Goal: Task Accomplishment & Management: Use online tool/utility

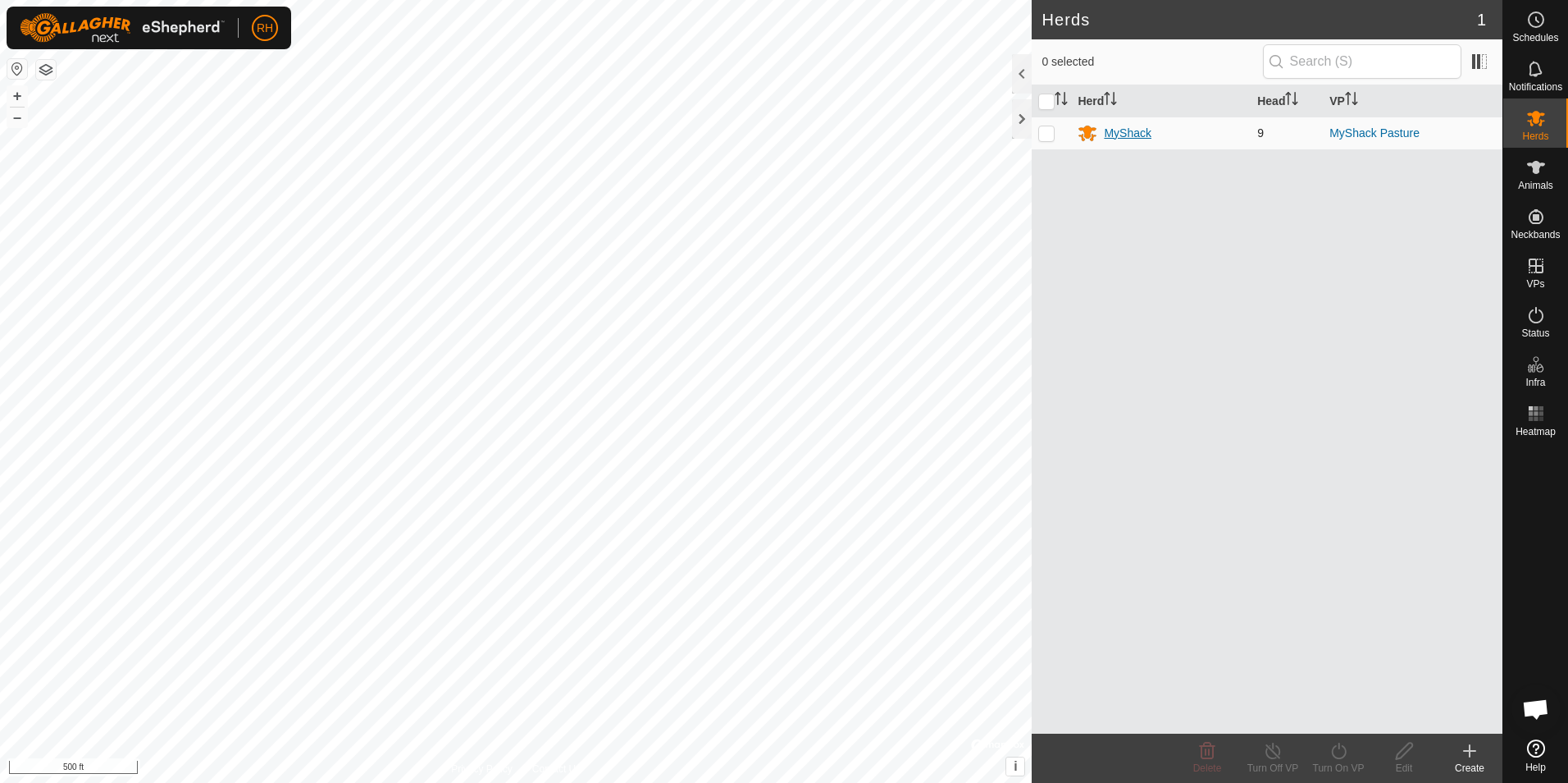
click at [1145, 143] on div "MyShack" at bounding box center [1161, 133] width 166 height 20
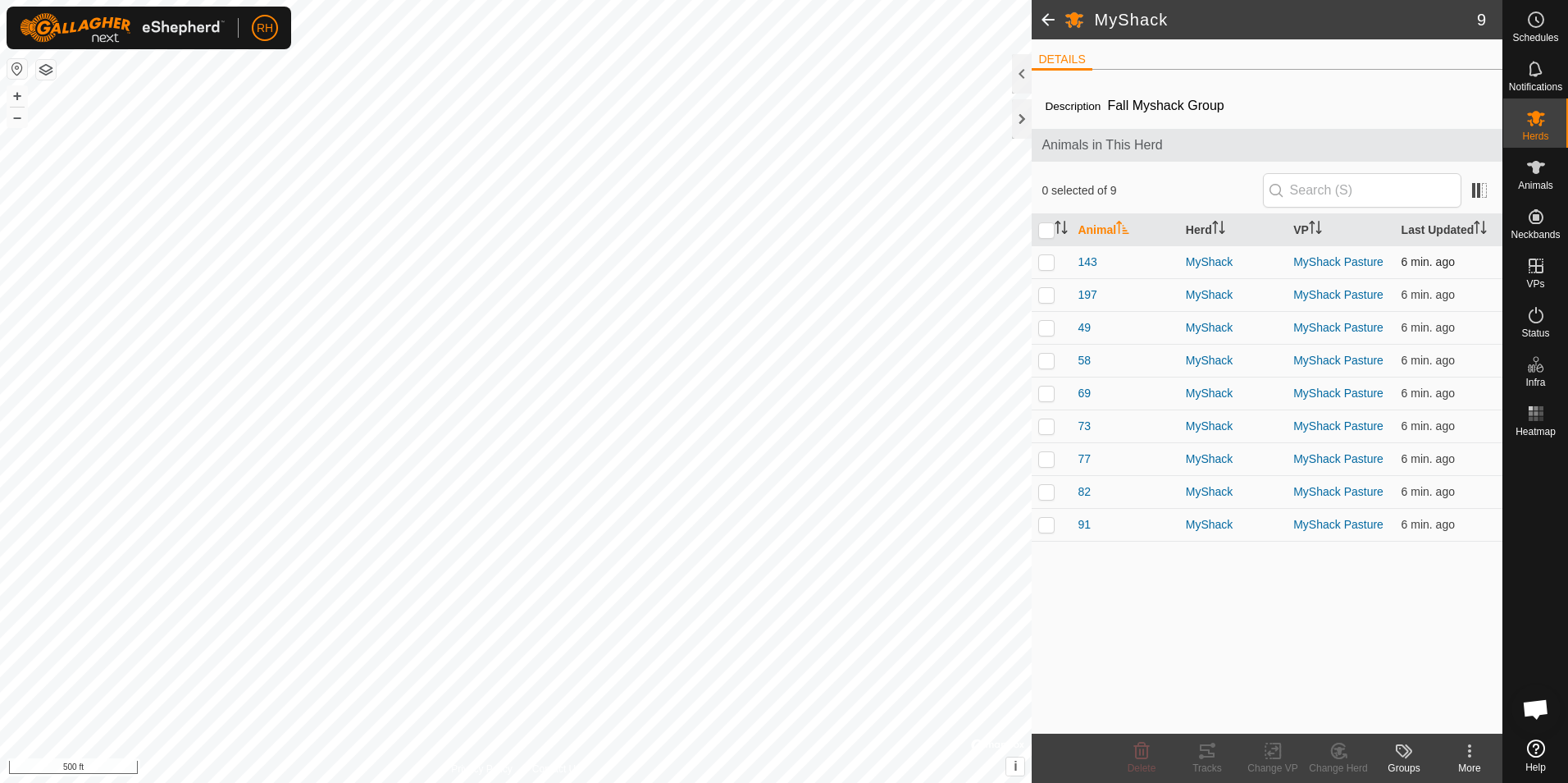
click at [1048, 261] on p-checkbox at bounding box center [1046, 262] width 17 height 13
click at [1046, 263] on p-checkbox at bounding box center [1046, 262] width 17 height 13
click at [1052, 263] on p-checkbox at bounding box center [1046, 262] width 17 height 13
click at [1043, 262] on p-checkbox at bounding box center [1046, 262] width 17 height 13
click at [1044, 264] on p-checkbox at bounding box center [1046, 262] width 17 height 13
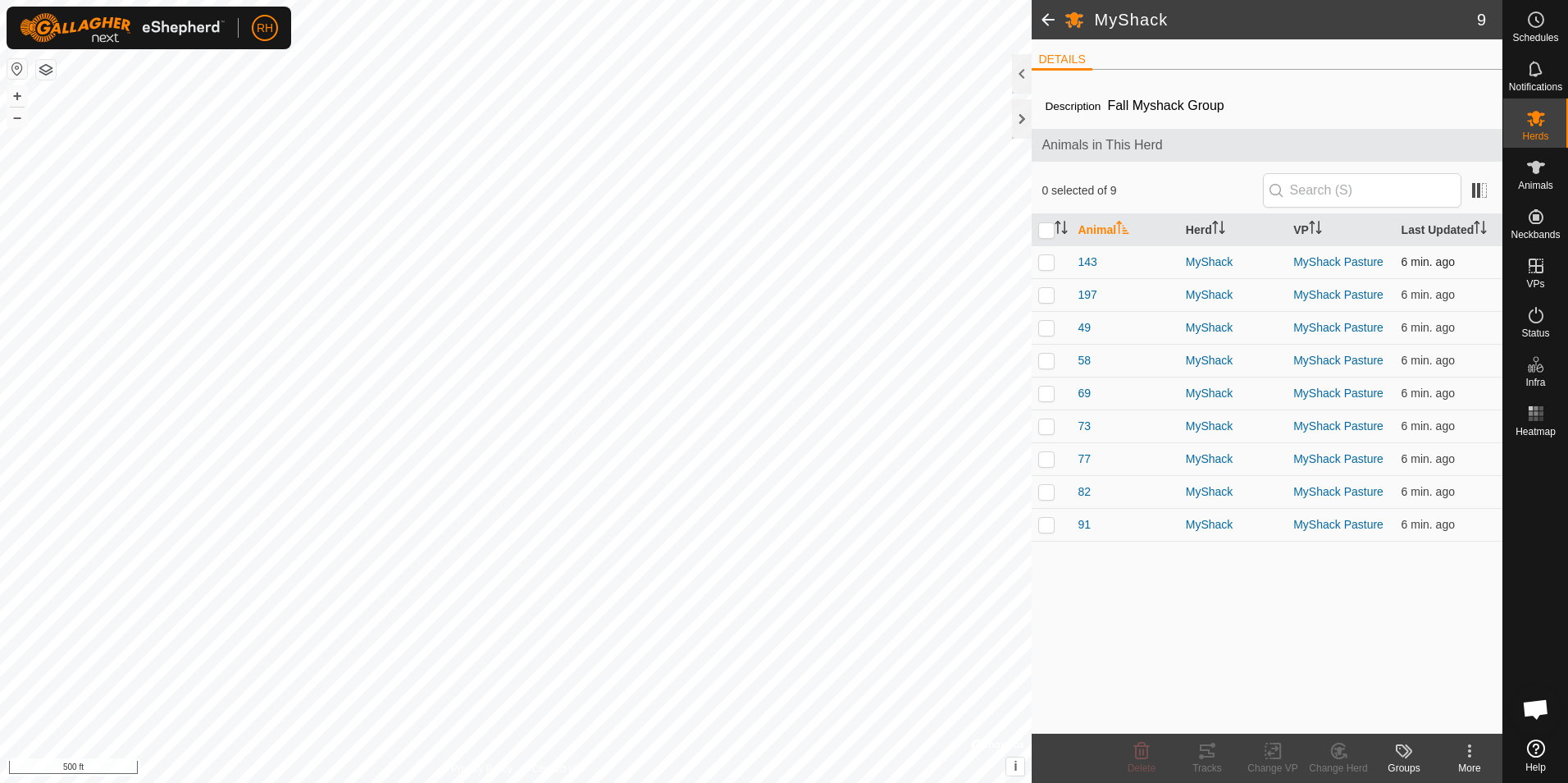
checkbox input "true"
click at [1049, 232] on input "checkbox" at bounding box center [1046, 230] width 17 height 17
checkbox input "true"
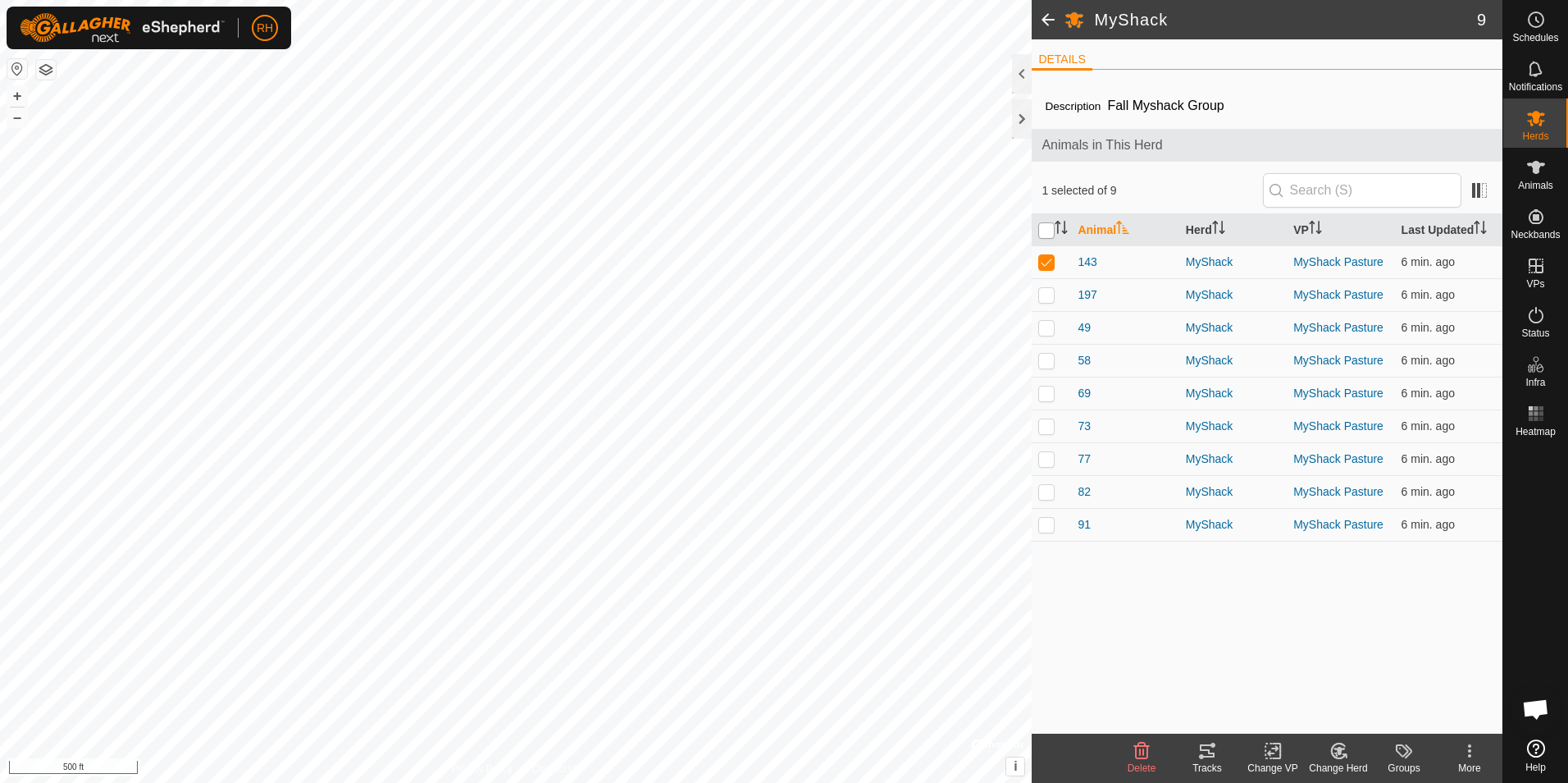
checkbox input "true"
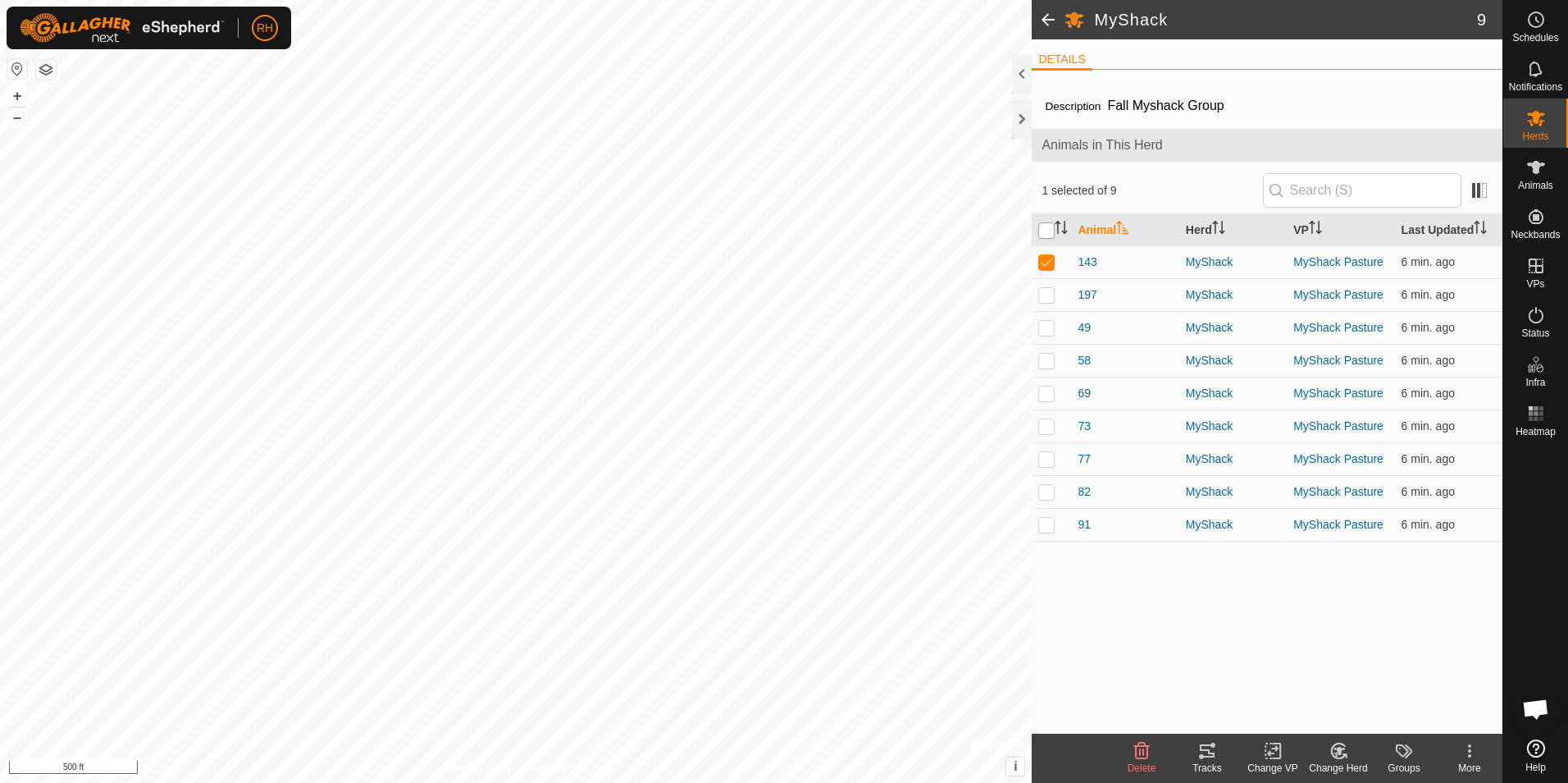
checkbox input "true"
click at [1201, 745] on icon at bounding box center [1207, 751] width 15 height 13
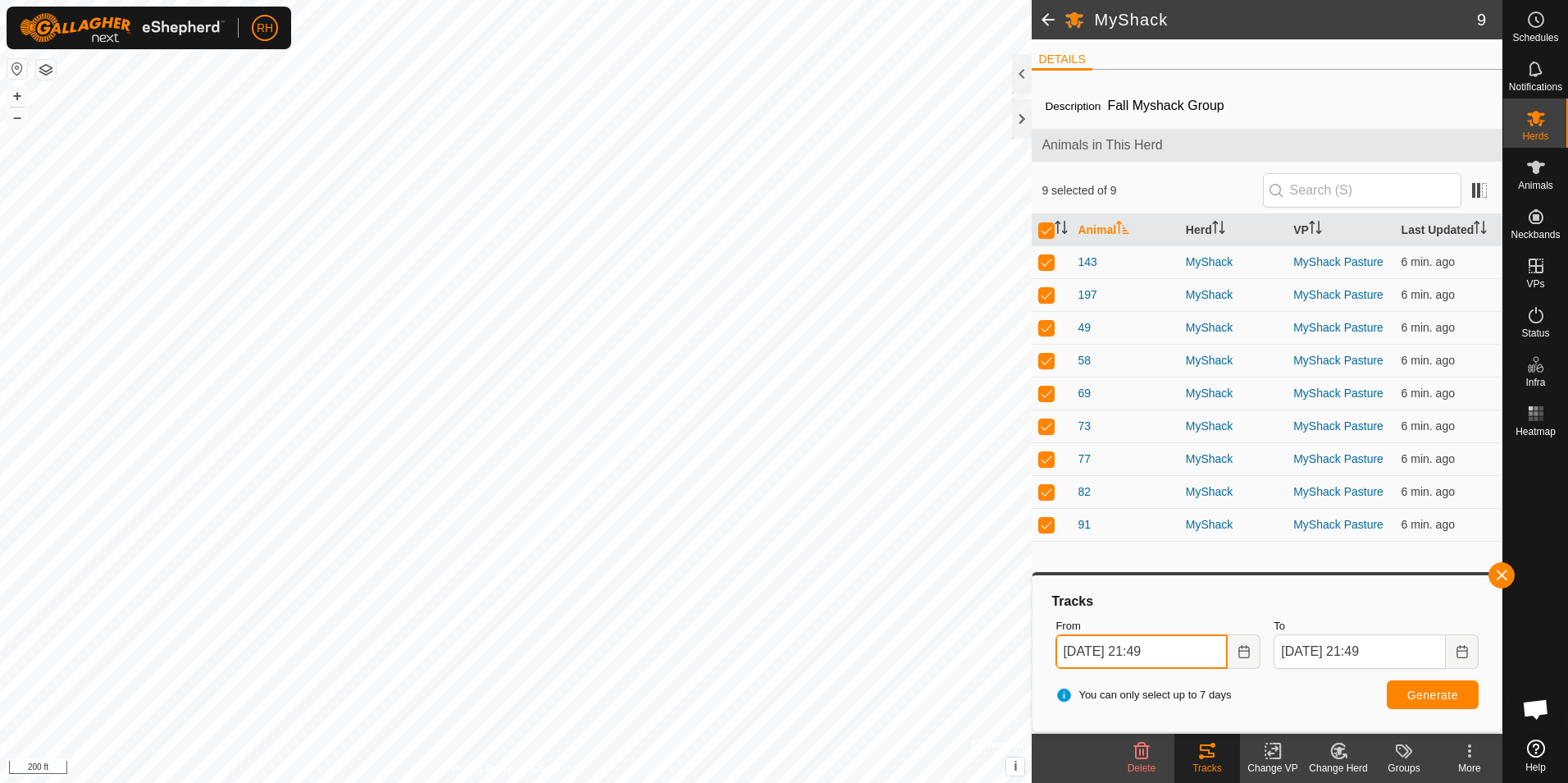
click at [1204, 650] on input "[DATE] 21:49" at bounding box center [1142, 652] width 173 height 35
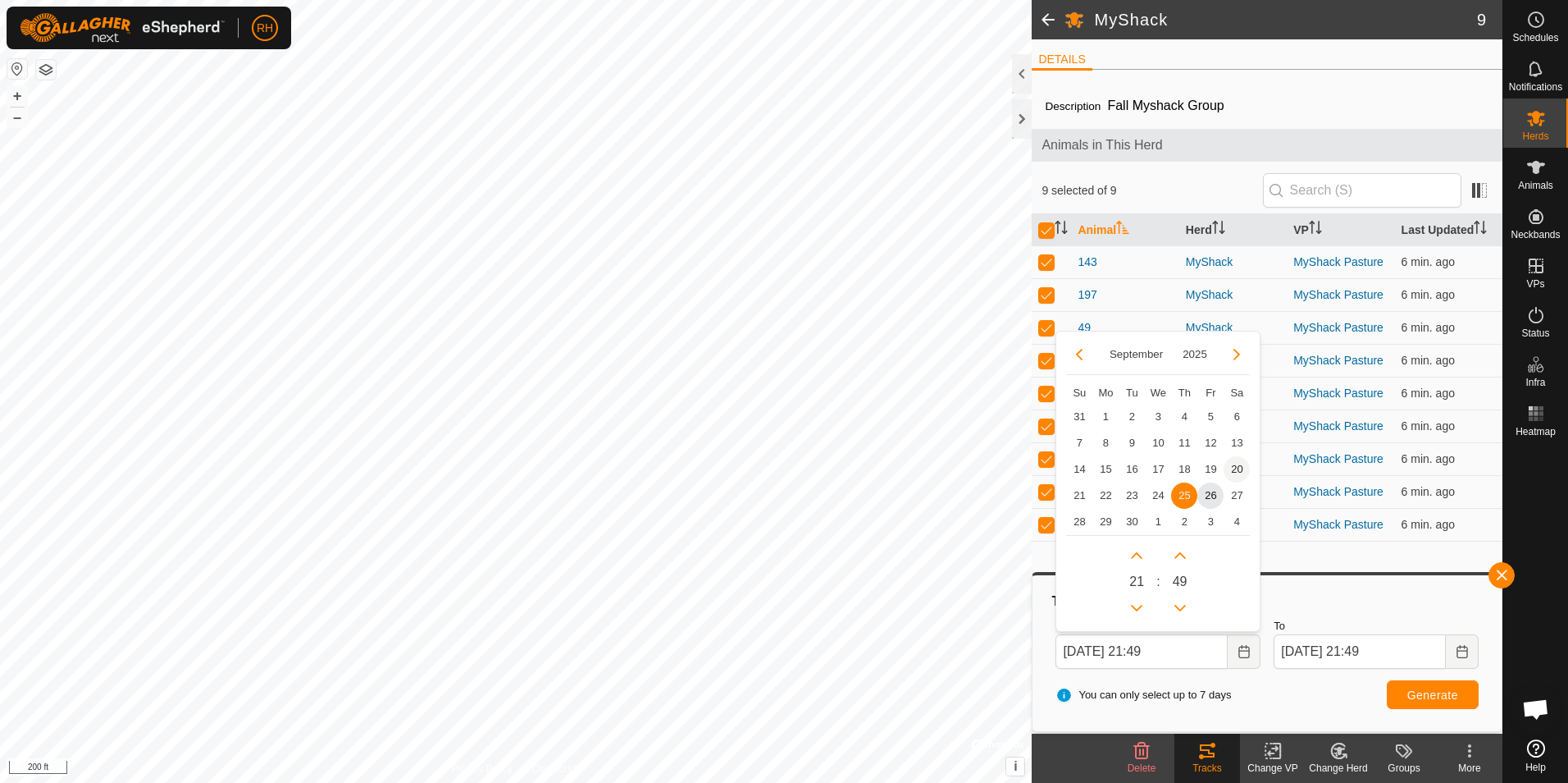
click at [1234, 469] on span "20" at bounding box center [1237, 469] width 26 height 26
type input "[DATE] 21:49"
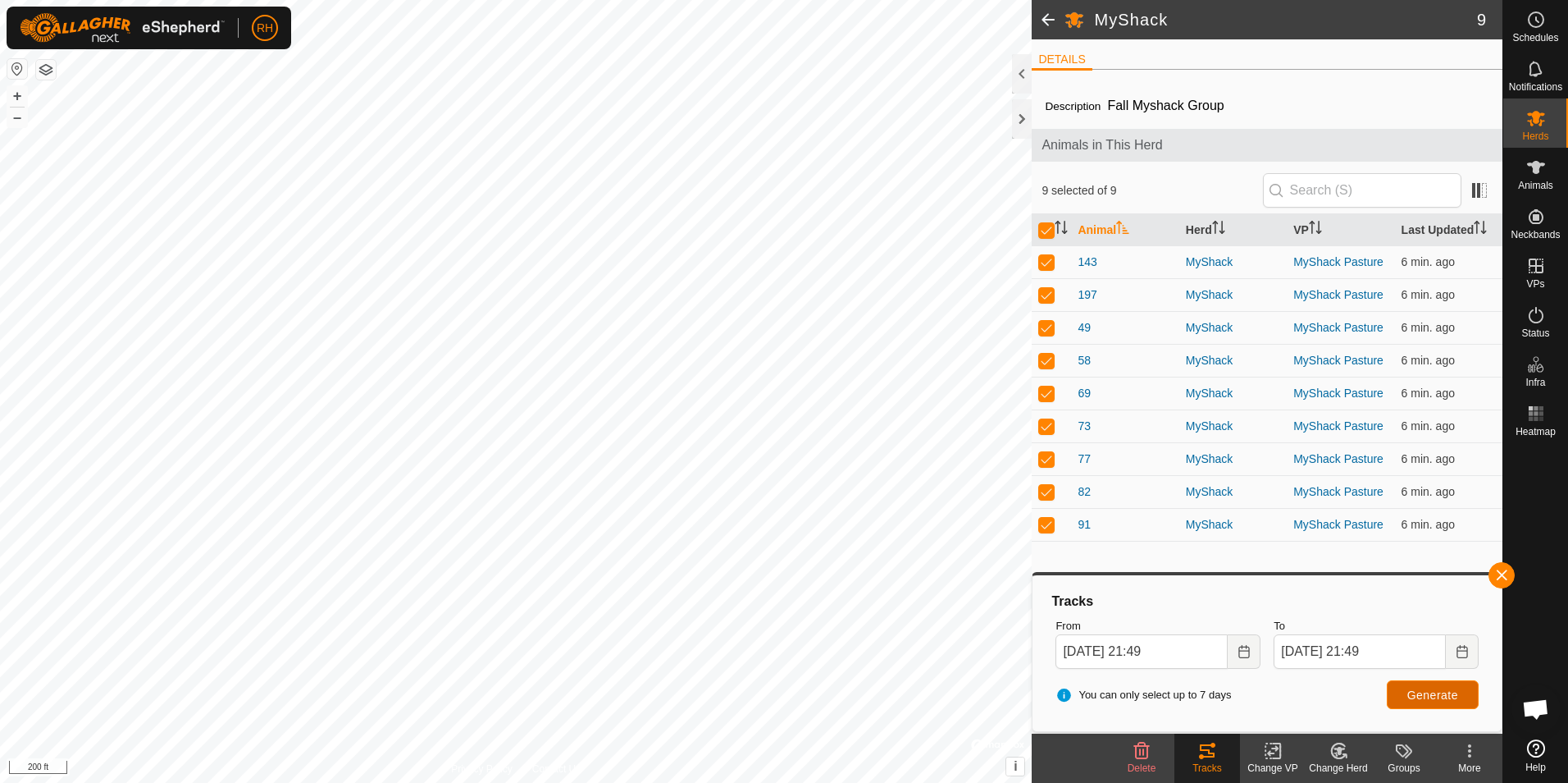
click at [1407, 692] on button "Generate" at bounding box center [1432, 694] width 92 height 29
click at [1049, 527] on p-checkbox at bounding box center [1046, 524] width 17 height 13
checkbox input "false"
click at [1049, 499] on td at bounding box center [1051, 492] width 39 height 33
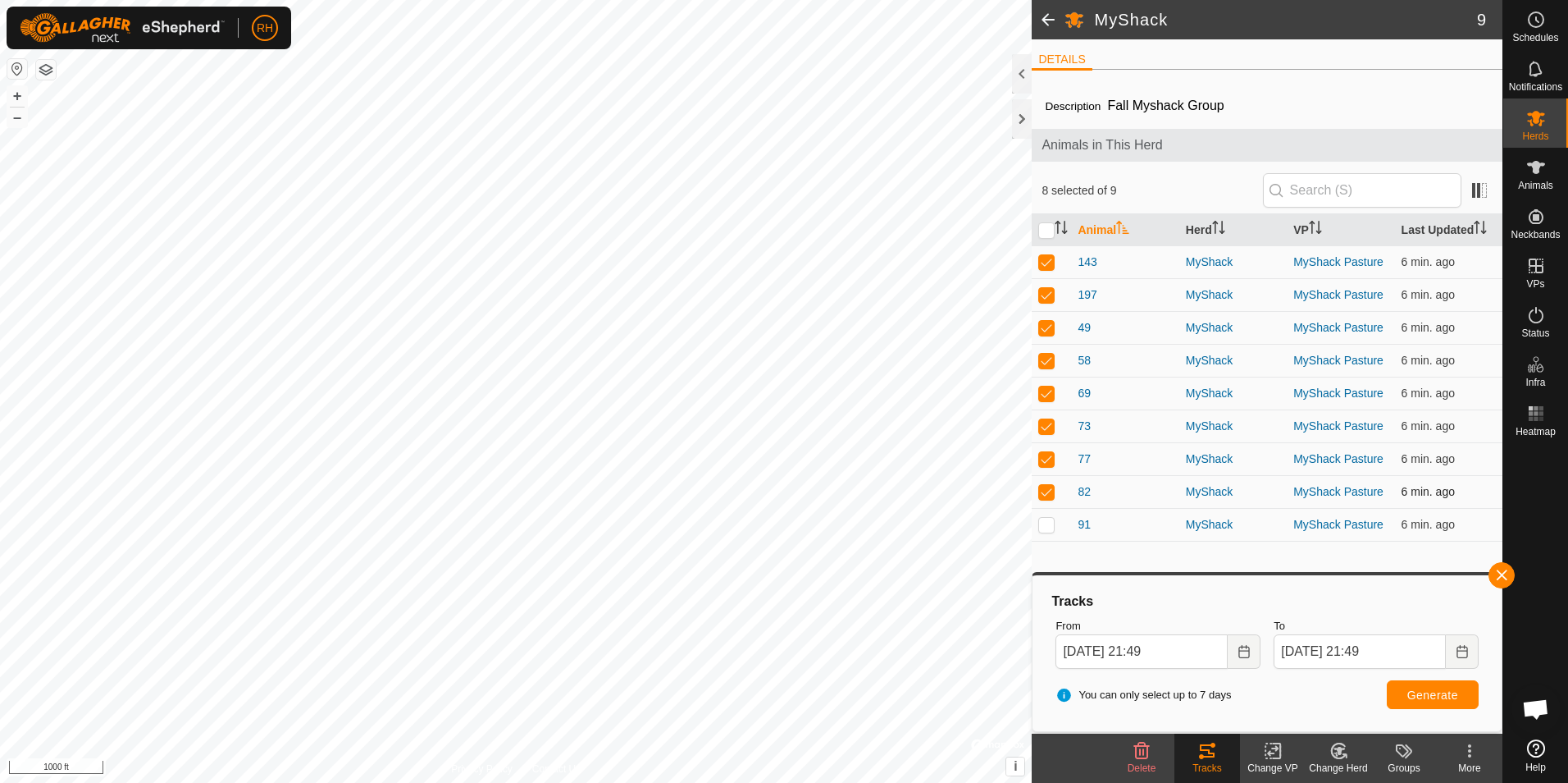
checkbox input "false"
click at [1048, 463] on p-checkbox at bounding box center [1046, 459] width 17 height 13
checkbox input "false"
click at [1052, 429] on p-checkbox at bounding box center [1046, 426] width 17 height 13
checkbox input "false"
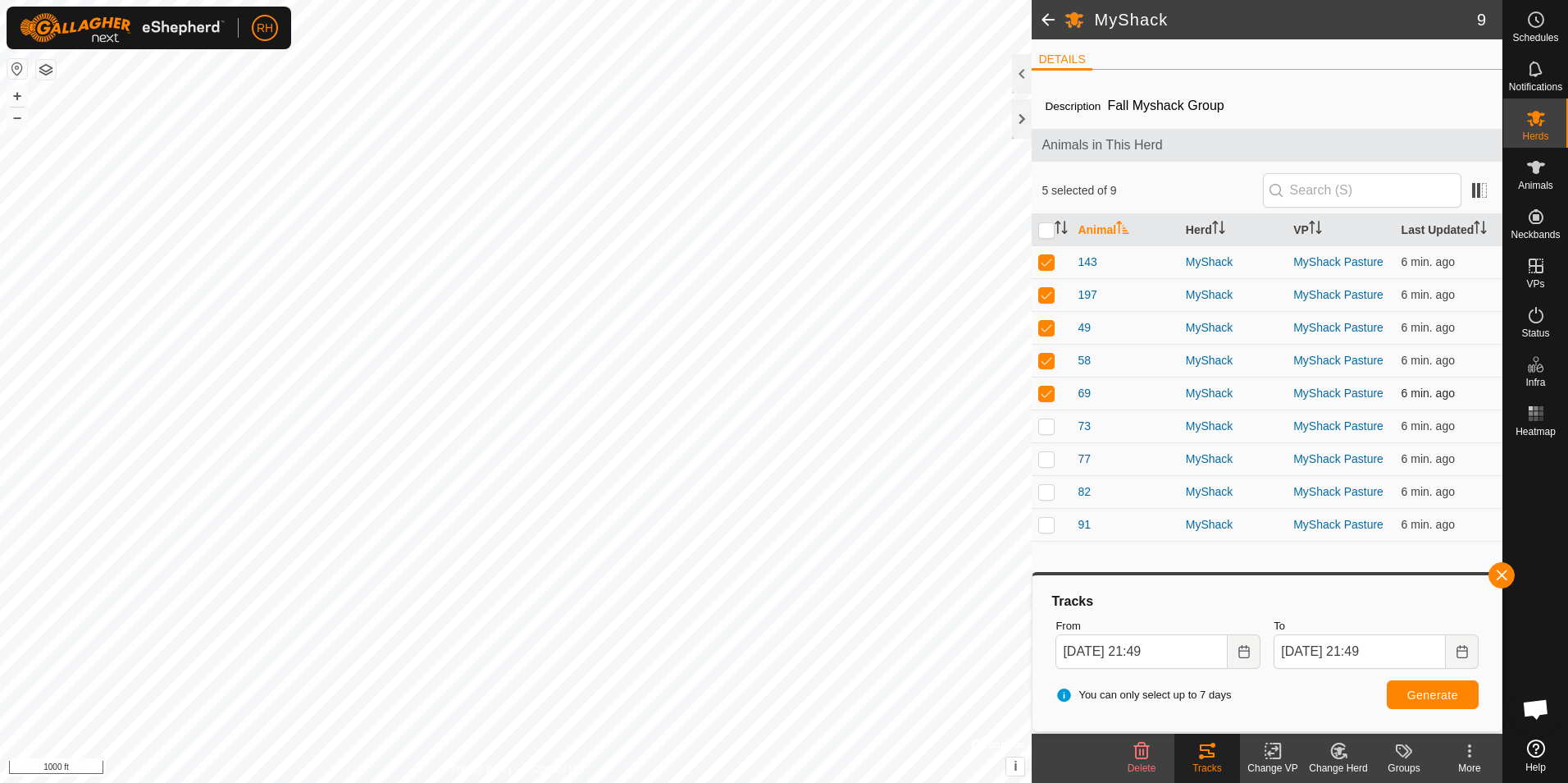
click at [1047, 397] on p-checkbox at bounding box center [1046, 392] width 17 height 13
checkbox input "false"
click at [1048, 361] on p-checkbox at bounding box center [1046, 360] width 17 height 13
checkbox input "false"
click at [1046, 335] on td at bounding box center [1051, 328] width 39 height 33
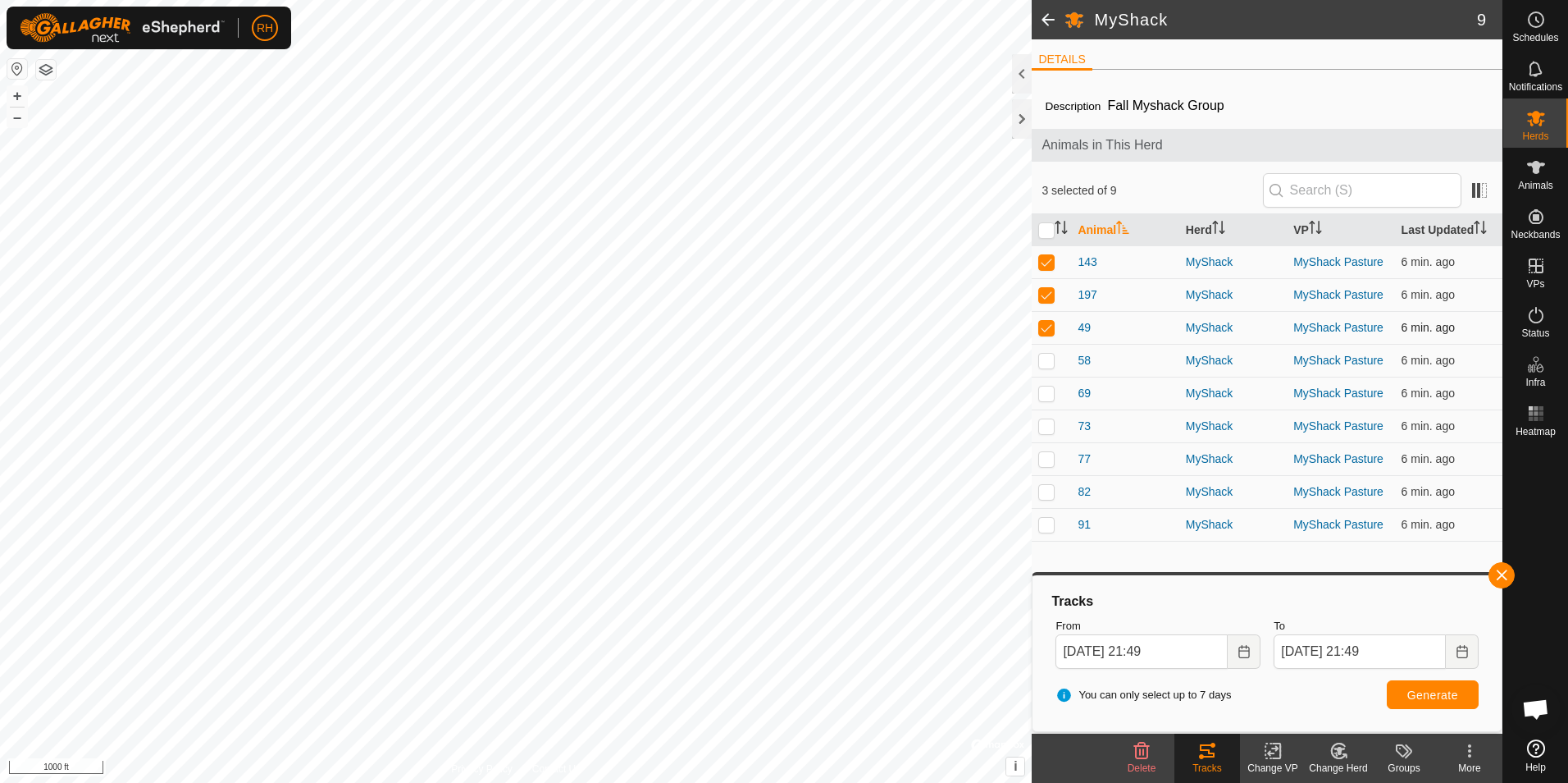
checkbox input "false"
click at [1042, 297] on p-checkbox at bounding box center [1046, 294] width 17 height 13
checkbox input "false"
click at [1405, 697] on button "Generate" at bounding box center [1432, 694] width 92 height 29
click at [1164, 661] on input "[DATE] 21:49" at bounding box center [1142, 652] width 173 height 35
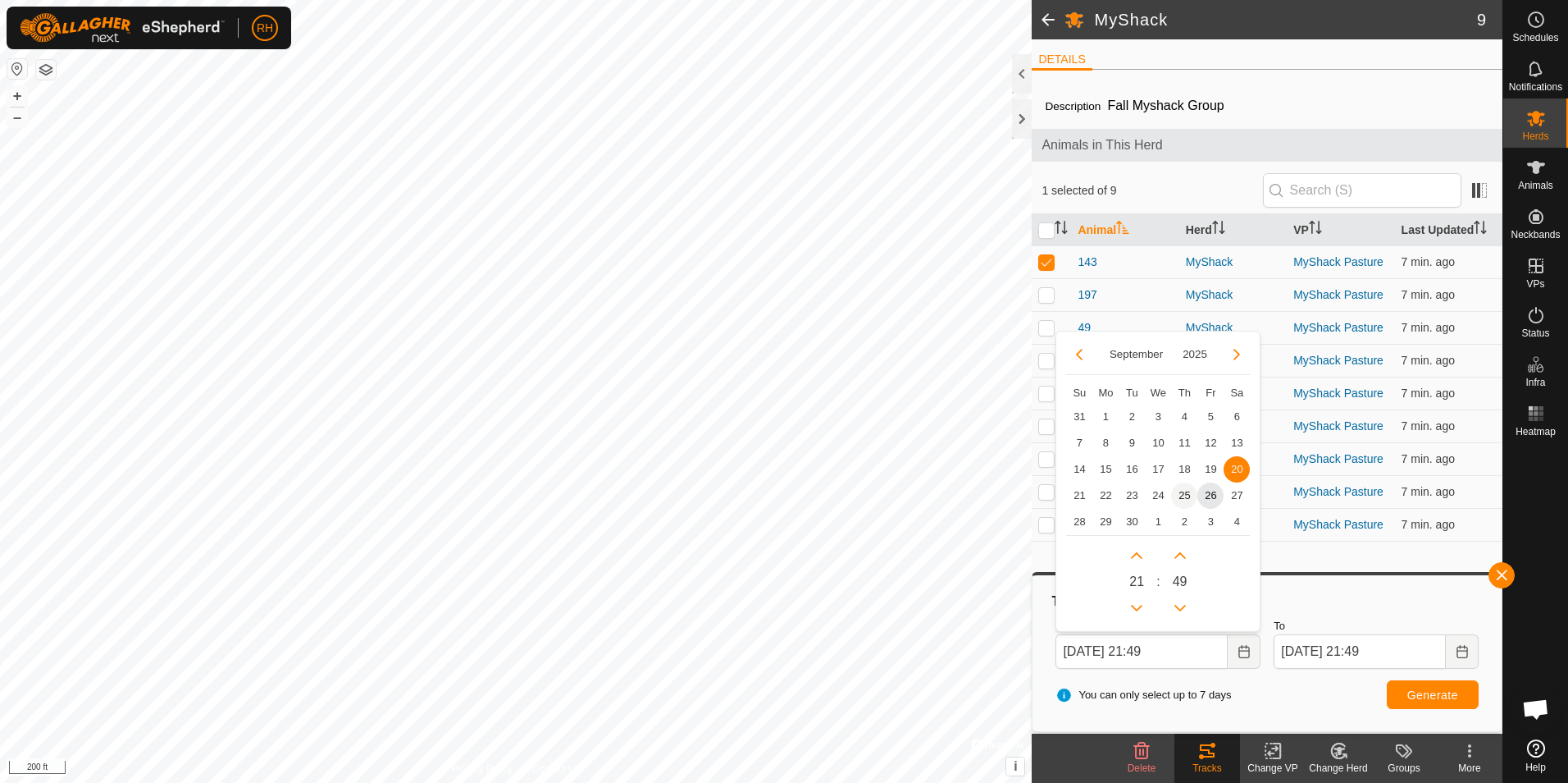
click at [1187, 496] on span "25" at bounding box center [1184, 495] width 26 height 26
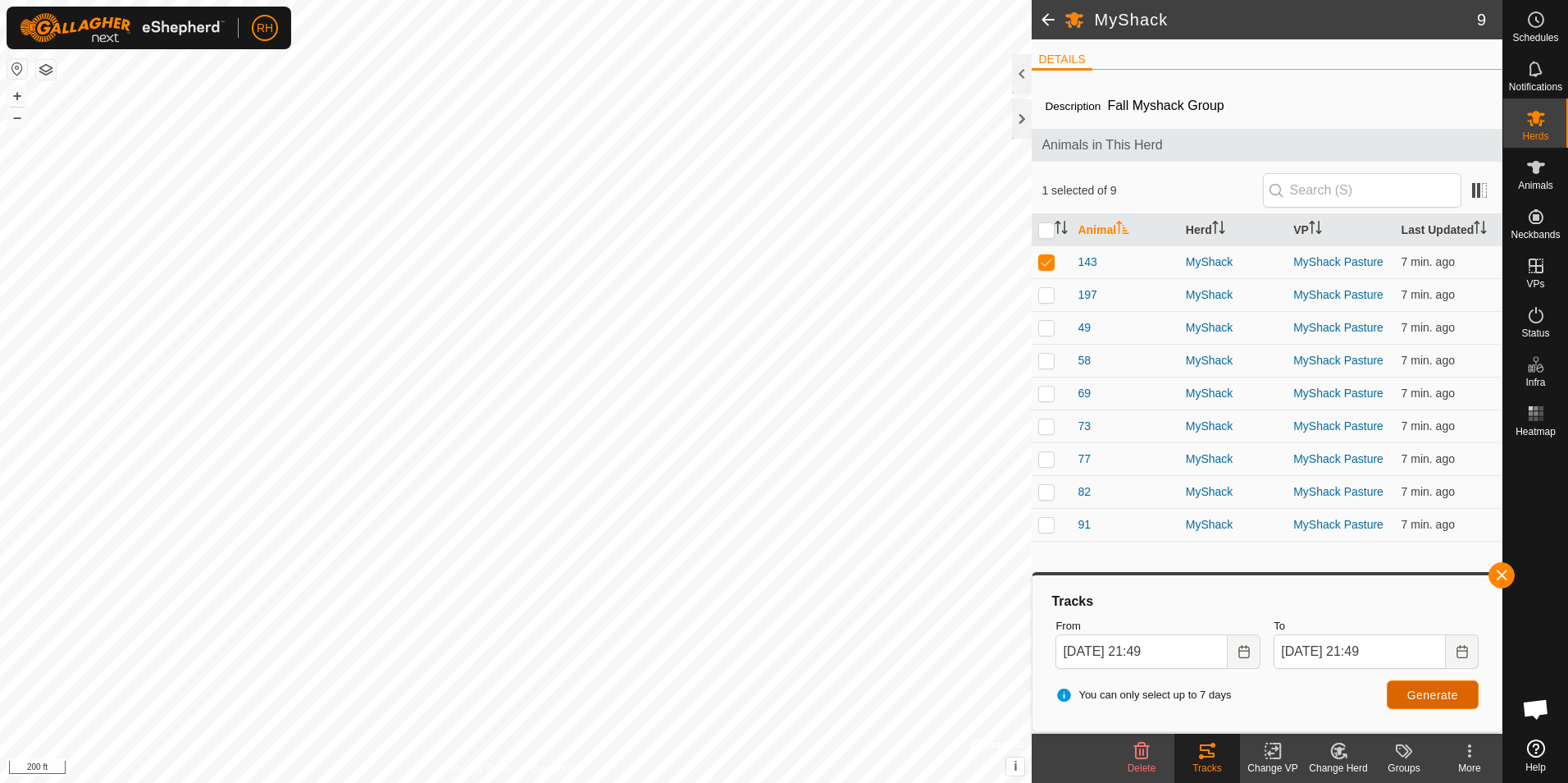
click at [1405, 691] on button "Generate" at bounding box center [1432, 694] width 92 height 29
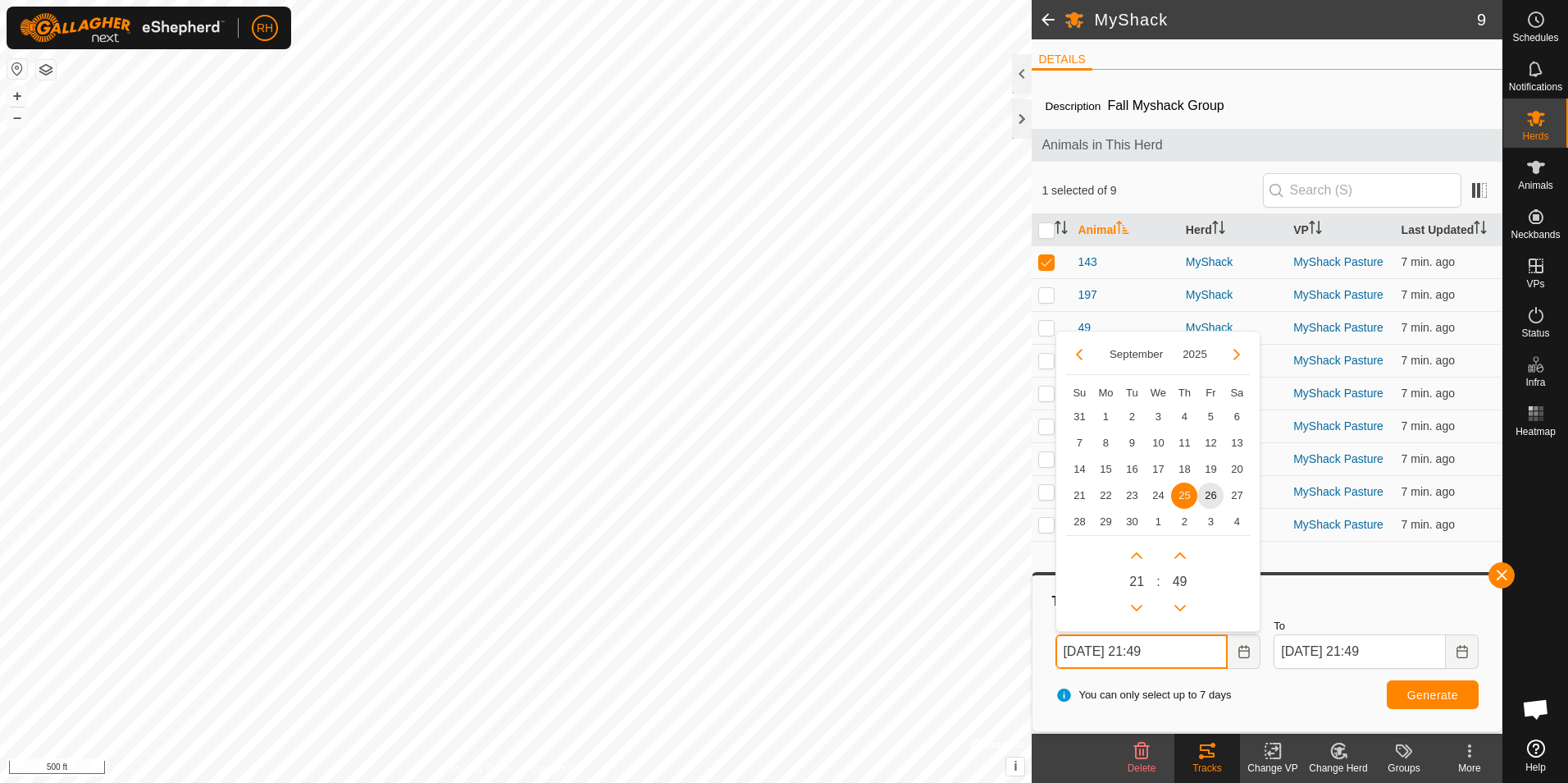
click at [1195, 649] on input "[DATE] 21:49" at bounding box center [1142, 652] width 173 height 35
click at [1162, 493] on span "24" at bounding box center [1158, 495] width 26 height 26
type input "[DATE] 21:49"
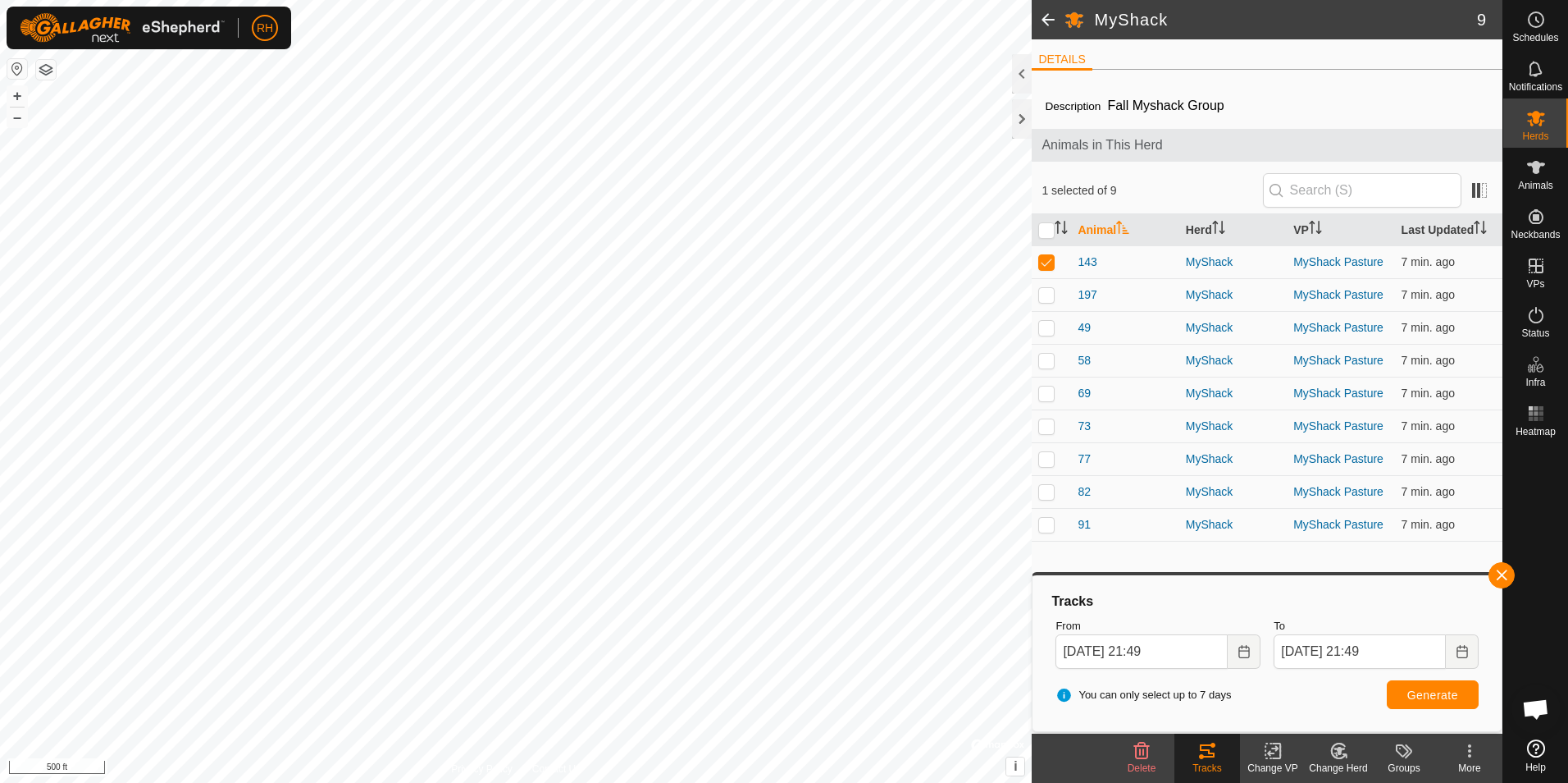
click at [1429, 709] on div "You can only select up to 7 days Generate" at bounding box center [1267, 695] width 437 height 39
click at [1424, 701] on span "Generate" at bounding box center [1433, 695] width 51 height 13
click at [1050, 262] on p-checkbox at bounding box center [1046, 262] width 17 height 13
checkbox input "false"
click at [1052, 360] on p-checkbox at bounding box center [1046, 360] width 17 height 13
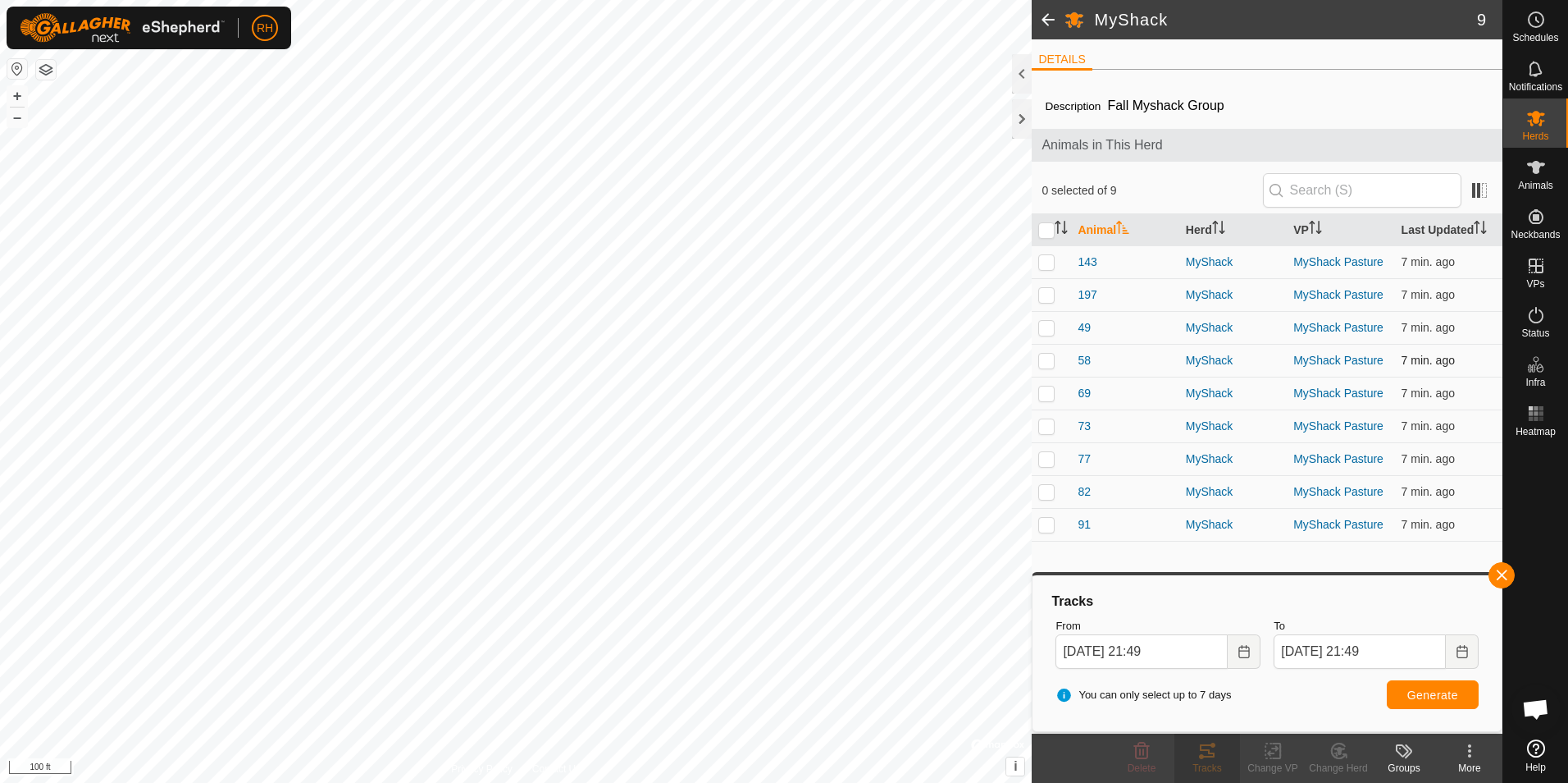
checkbox input "true"
click at [1446, 691] on span "Generate" at bounding box center [1433, 695] width 51 height 13
